Goal: Check status: Check status

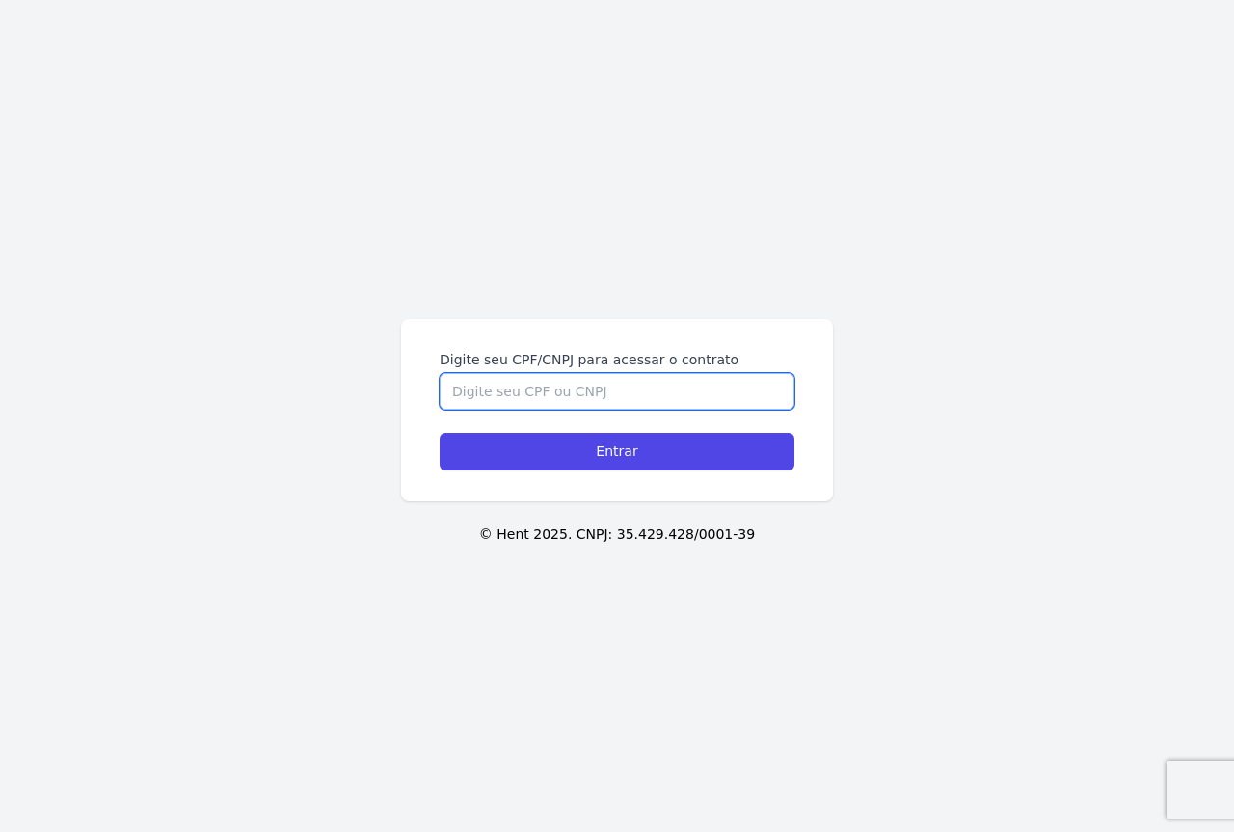
click at [510, 391] on input "Digite seu CPF/CNPJ para acessar o contrato" at bounding box center [617, 391] width 355 height 37
type input "03808142006"
click at [440, 433] on input "Entrar" at bounding box center [617, 452] width 355 height 38
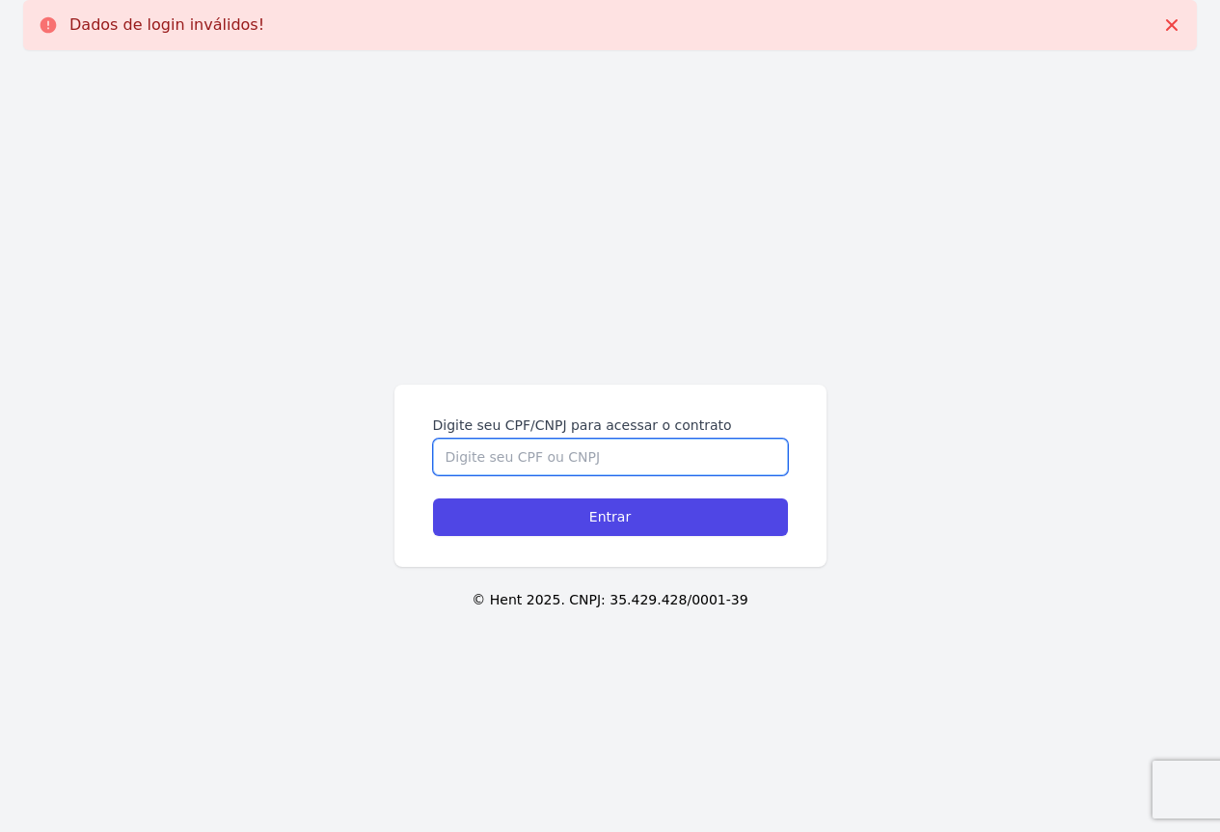
click at [543, 453] on input "Digite seu CPF/CNPJ para acessar o contrato" at bounding box center [610, 457] width 355 height 37
type input "03808142006"
click at [433, 498] on input "Entrar" at bounding box center [610, 517] width 355 height 38
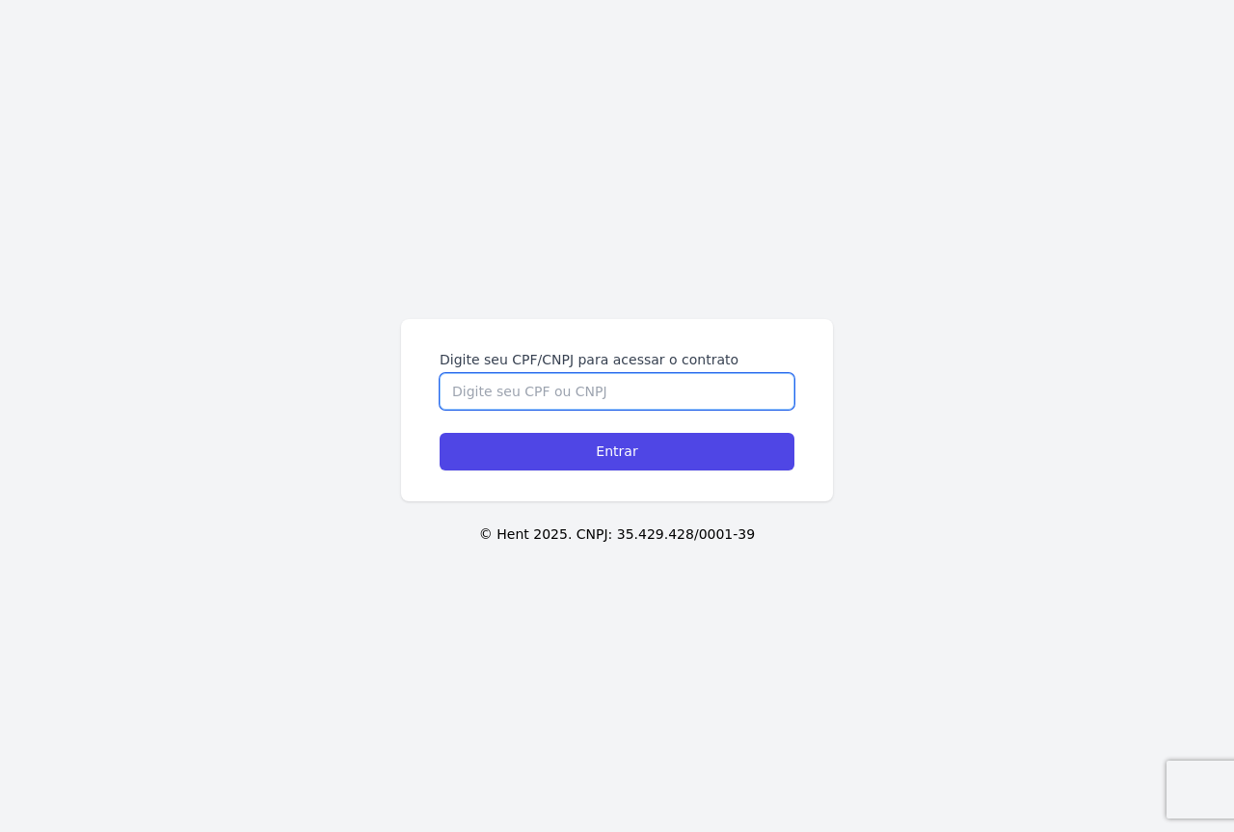
click at [541, 394] on input "Digite seu CPF/CNPJ para acessar o contrato" at bounding box center [617, 391] width 355 height 37
type input "03808142006"
click at [440, 433] on input "Entrar" at bounding box center [617, 452] width 355 height 38
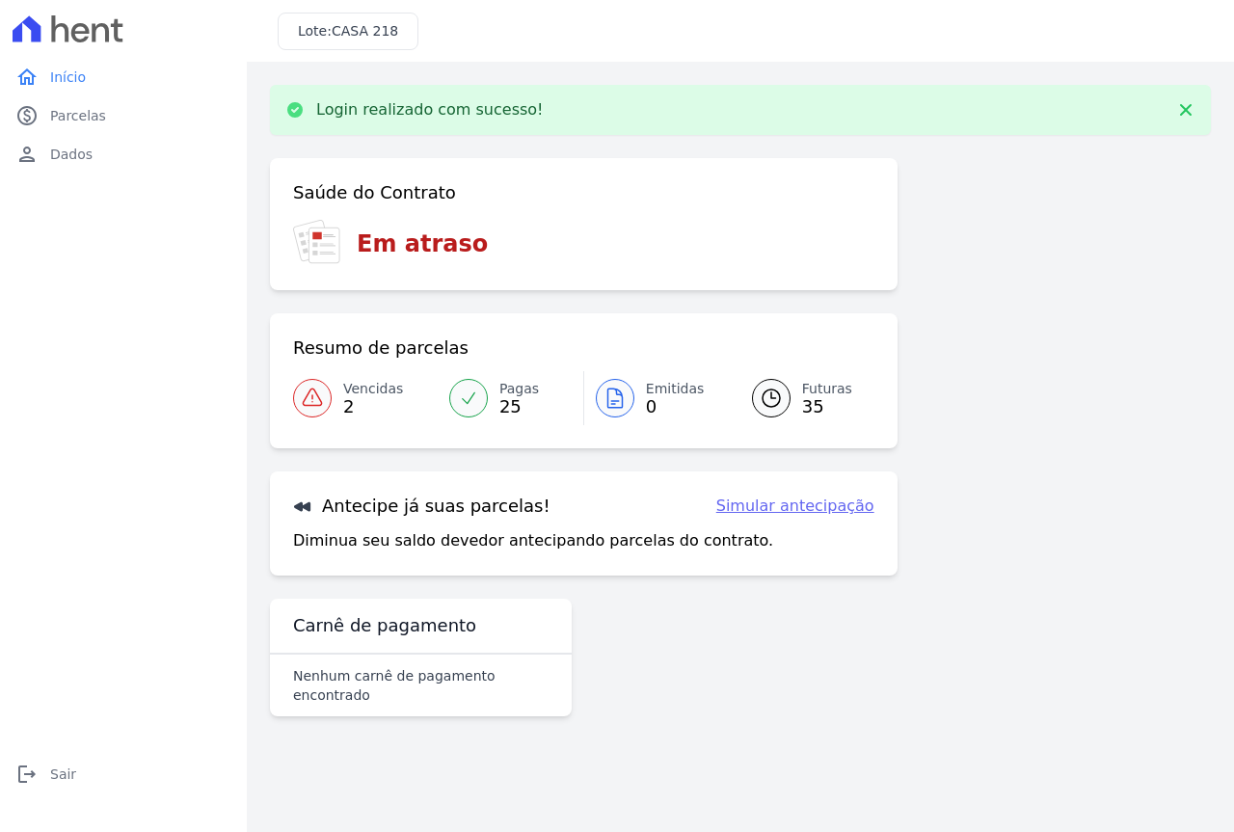
click at [322, 409] on icon at bounding box center [312, 398] width 23 height 23
